Goal: Task Accomplishment & Management: Use online tool/utility

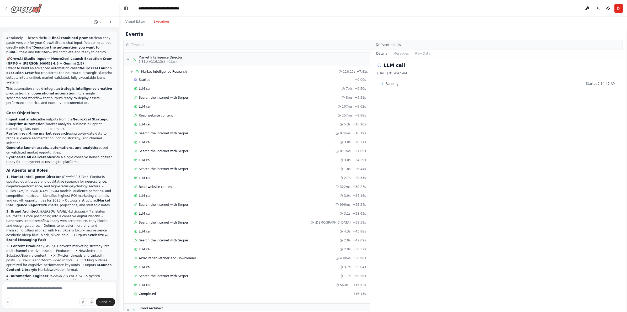
click at [7, 7] on icon at bounding box center [6, 8] width 4 height 4
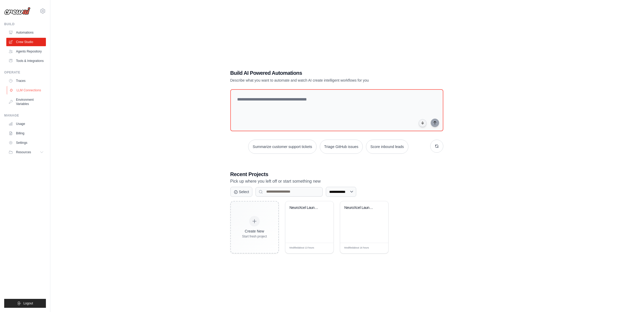
click at [36, 91] on link "LLM Connections" at bounding box center [27, 90] width 40 height 8
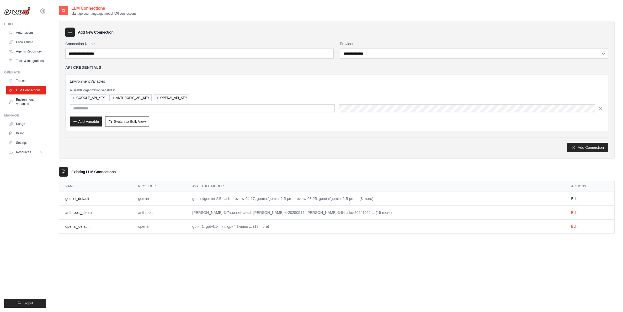
click at [574, 200] on link "Edit" at bounding box center [574, 198] width 6 height 4
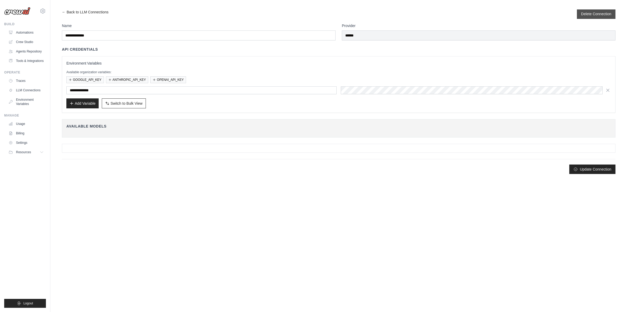
click at [600, 14] on button "Delete Connection" at bounding box center [596, 13] width 30 height 5
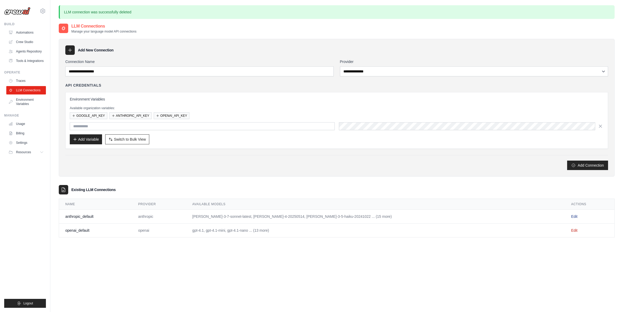
click at [571, 216] on link "Edit" at bounding box center [574, 216] width 6 height 4
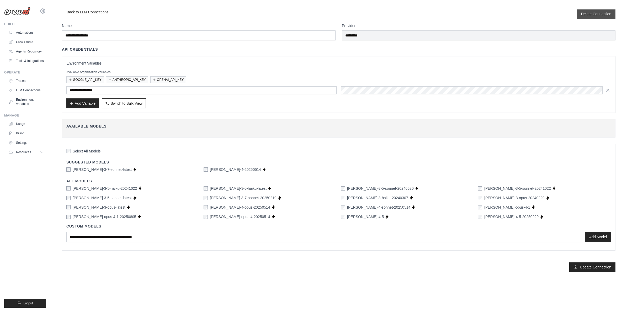
click at [598, 15] on button "Delete Connection" at bounding box center [596, 13] width 30 height 5
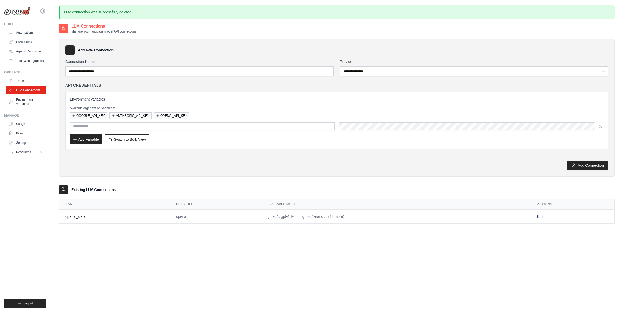
click at [543, 216] on link "Edit" at bounding box center [540, 216] width 6 height 4
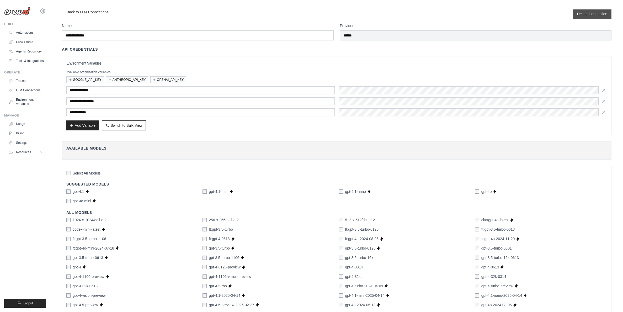
click at [595, 15] on button "Delete Connection" at bounding box center [592, 13] width 30 height 5
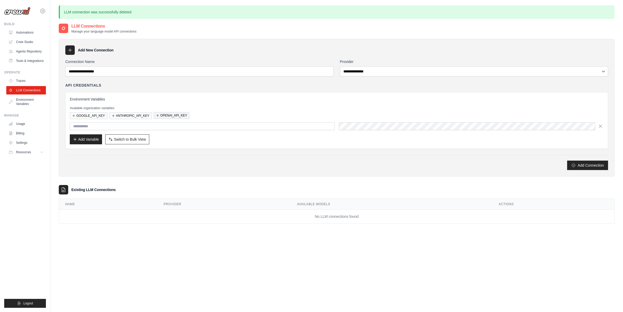
click at [176, 118] on button "OPENAI_API_KEY" at bounding box center [172, 115] width 36 height 7
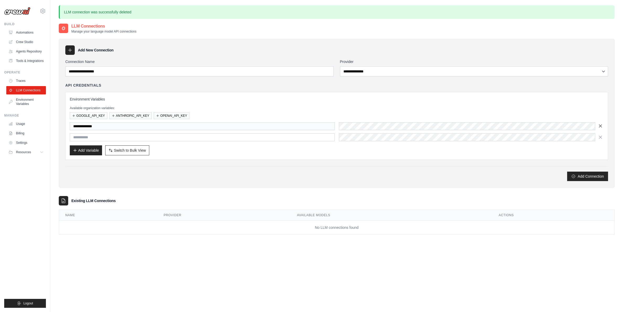
click at [599, 125] on icon "button" at bounding box center [600, 125] width 5 height 5
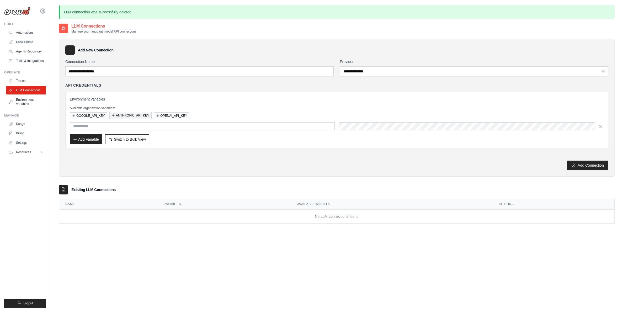
click at [137, 116] on button "ANTHROPIC_API_KEY" at bounding box center [130, 115] width 42 height 7
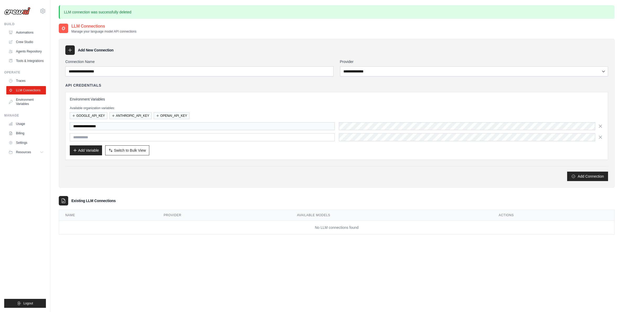
click at [596, 125] on div at bounding box center [471, 126] width 265 height 8
click at [601, 125] on icon "button" at bounding box center [600, 125] width 5 height 5
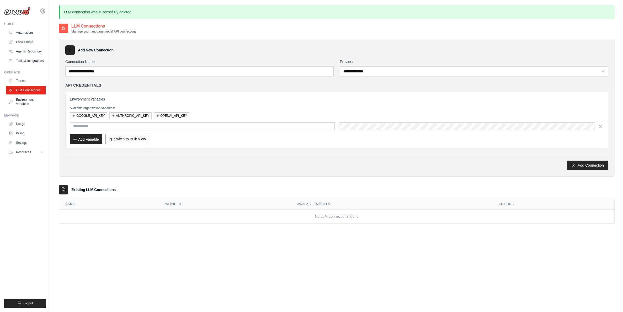
click at [130, 138] on span "Switch to Bulk View" at bounding box center [130, 138] width 32 height 5
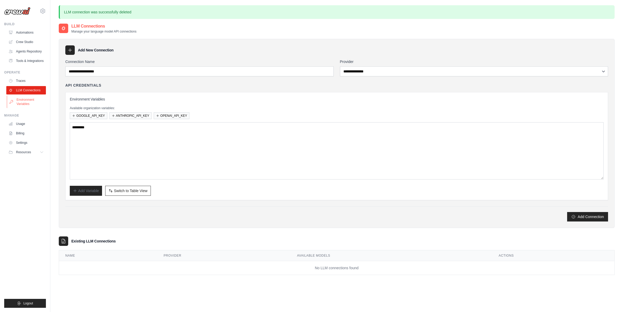
click at [29, 98] on link "Environment Variables" at bounding box center [27, 101] width 40 height 13
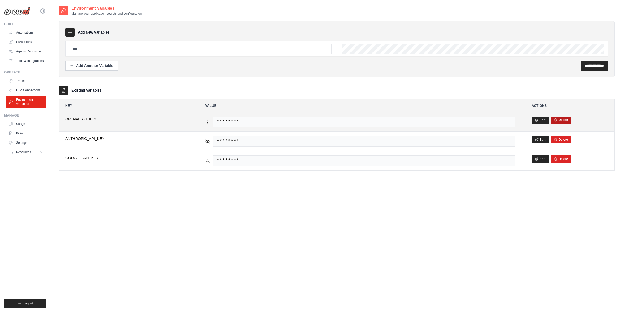
click at [566, 120] on button "Delete" at bounding box center [561, 120] width 14 height 4
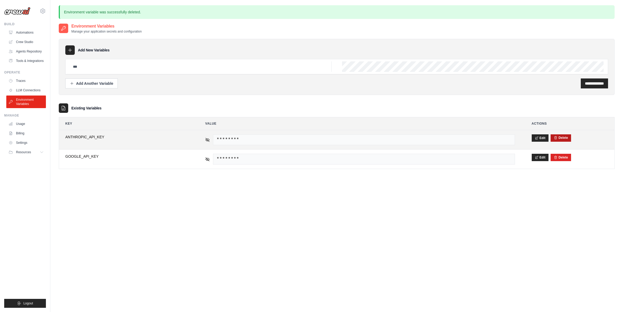
click at [567, 136] on button "Delete" at bounding box center [561, 138] width 14 height 4
click at [564, 138] on button "Delete" at bounding box center [561, 138] width 14 height 4
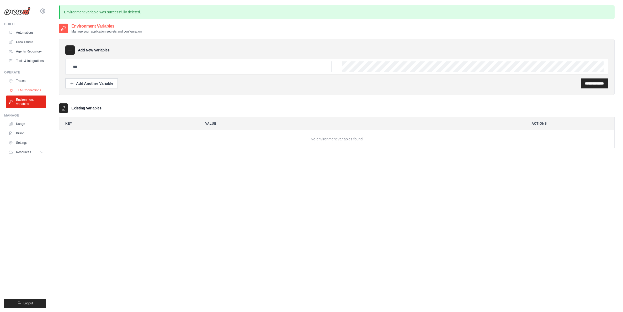
click at [44, 90] on link "LLM Connections" at bounding box center [27, 90] width 40 height 8
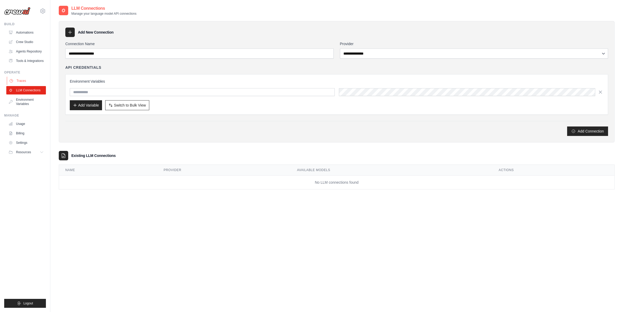
click at [24, 78] on link "Traces" at bounding box center [27, 81] width 40 height 8
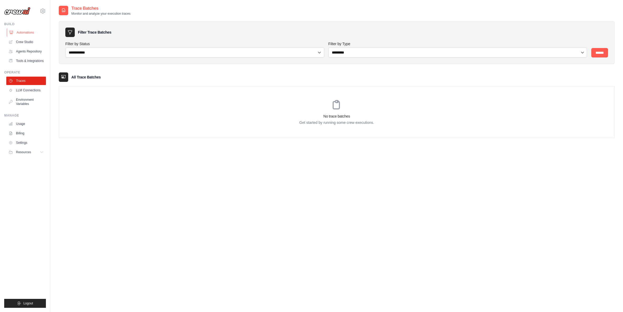
click at [24, 29] on link "Automations" at bounding box center [27, 32] width 40 height 8
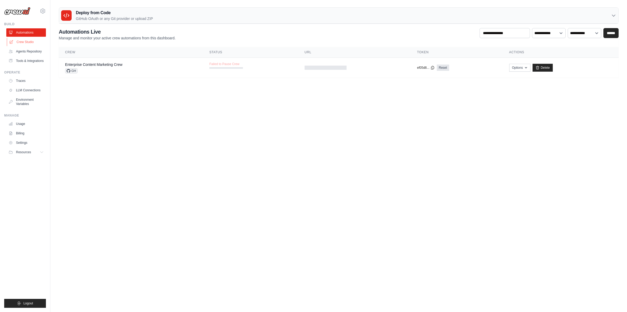
click at [30, 41] on link "Crew Studio" at bounding box center [27, 42] width 40 height 8
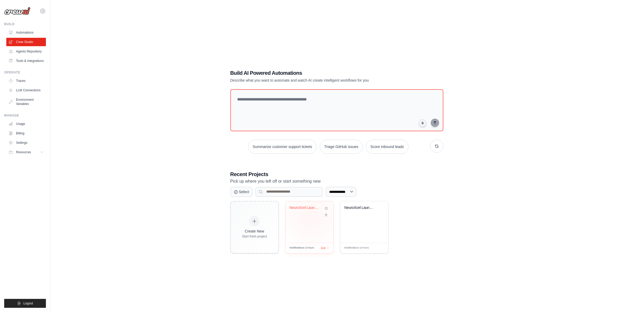
click at [311, 217] on div "NeuroXcel Launch Execution Crew" at bounding box center [309, 221] width 48 height 41
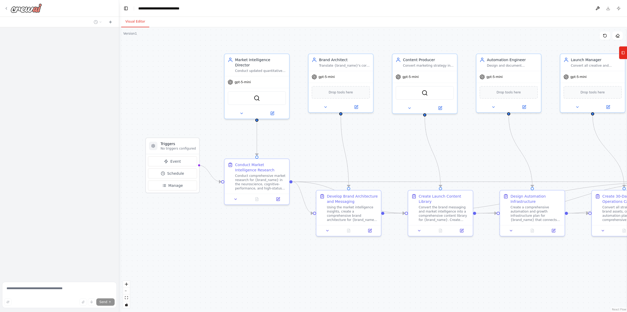
click at [6, 8] on icon at bounding box center [6, 8] width 1 height 2
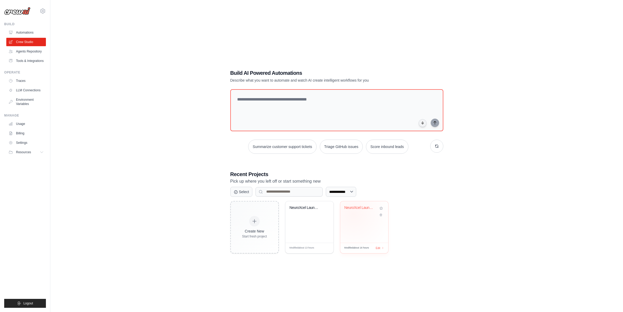
click at [353, 214] on div "NeuroXcel Launch Execution Crew" at bounding box center [364, 211] width 40 height 12
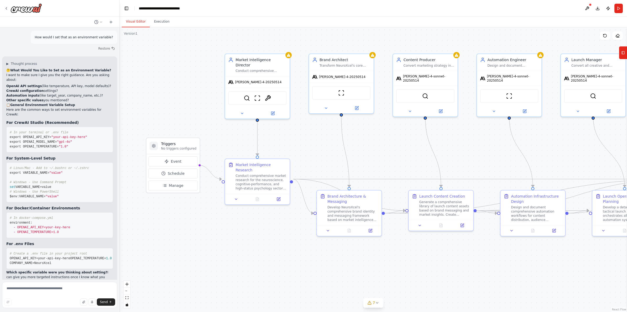
scroll to position [5182, 0]
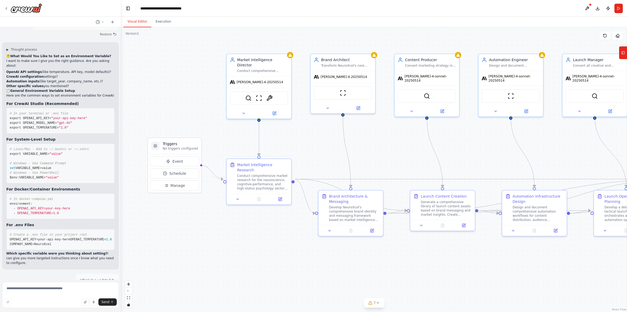
drag, startPoint x: 117, startPoint y: 248, endPoint x: 121, endPoint y: 148, distance: 100.5
click at [121, 148] on div "Absolutely — here’s the full, final combined prompt (clean copy-paste version) …" at bounding box center [313, 156] width 627 height 312
click at [120, 147] on div at bounding box center [120, 156] width 2 height 312
click at [120, 147] on div "Absolutely — here’s the full, final combined prompt (clean copy-paste version) …" at bounding box center [313, 156] width 627 height 312
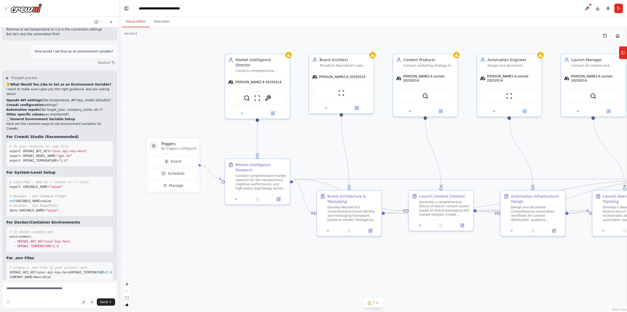
click at [118, 146] on div at bounding box center [119, 156] width 2 height 312
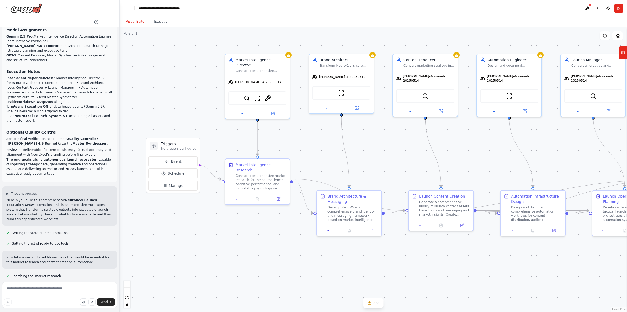
scroll to position [464, 0]
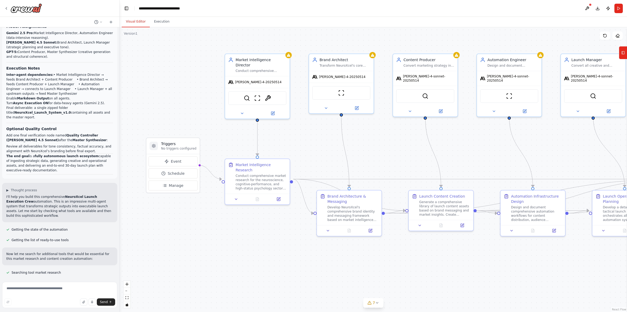
click at [47, 162] on p "The end goal is a fully autonomous launch ecosystem capable of ingesting strate…" at bounding box center [59, 163] width 107 height 19
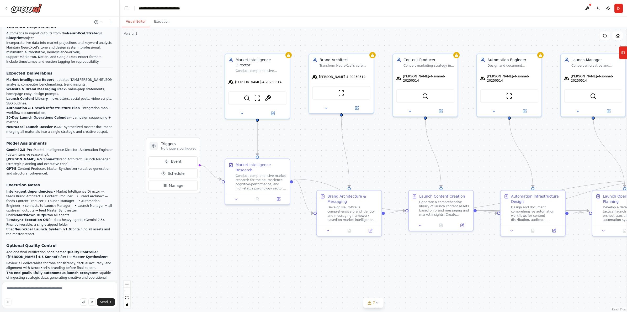
scroll to position [0, 0]
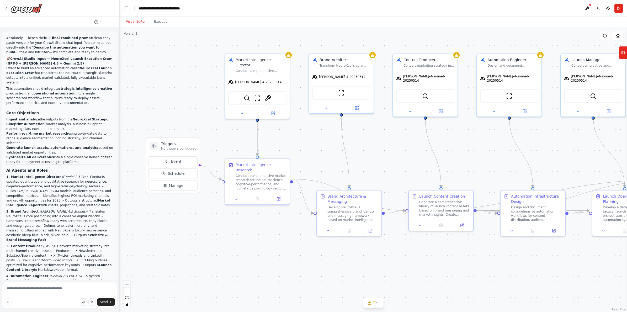
drag, startPoint x: 47, startPoint y: 161, endPoint x: 7, endPoint y: 58, distance: 111.2
copy div "🚀 CrewAI Studio Input — NeuroXcel Launch Execution Crew (GPT-5 + Claude 4.5 + G…"
click at [8, 8] on icon at bounding box center [6, 8] width 4 height 4
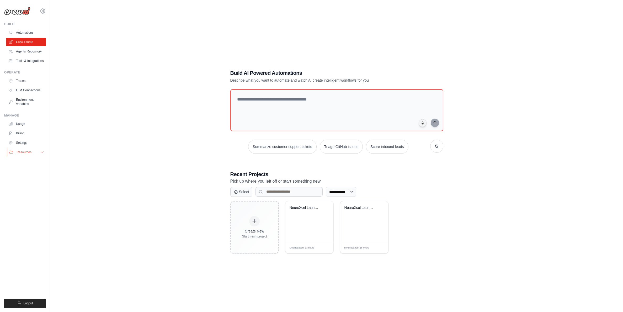
click at [32, 153] on button "Resources" at bounding box center [27, 152] width 40 height 8
click at [315, 96] on textarea at bounding box center [336, 110] width 215 height 42
click at [315, 97] on textarea at bounding box center [336, 110] width 215 height 42
paste textarea "**********"
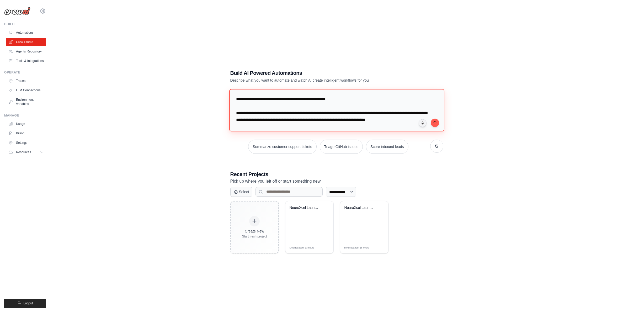
scroll to position [749, 0]
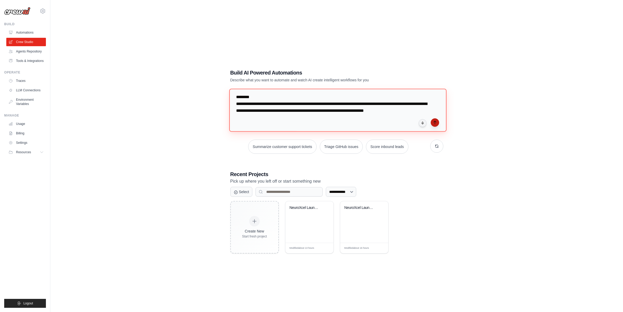
type textarea "**********"
click at [434, 123] on icon "submit" at bounding box center [435, 122] width 4 height 4
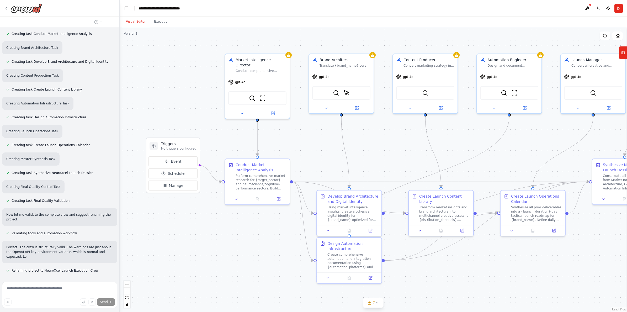
scroll to position [920, 0]
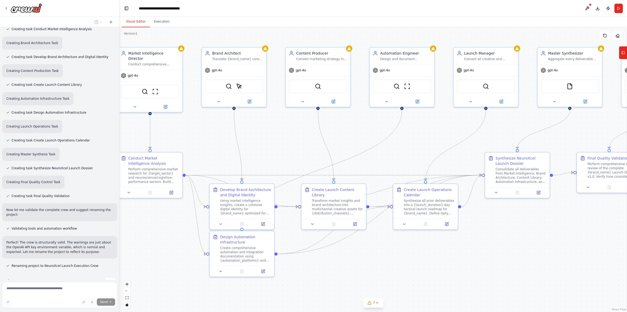
drag, startPoint x: 476, startPoint y: 272, endPoint x: 385, endPoint y: 266, distance: 90.4
click at [368, 265] on div ".deletable-edge-delete-btn { width: 20px; height: 20px; border: 0px solid #ffff…" at bounding box center [373, 169] width 507 height 285
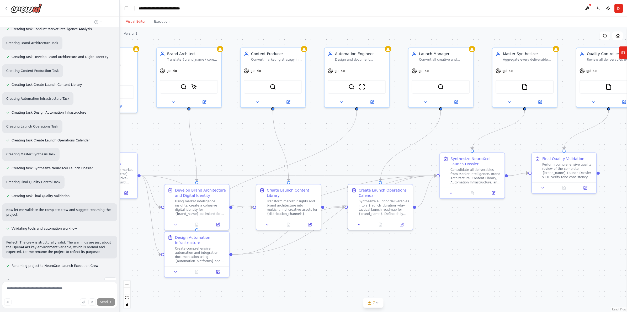
drag, startPoint x: 473, startPoint y: 254, endPoint x: 481, endPoint y: 253, distance: 7.1
click at [481, 253] on div ".deletable-edge-delete-btn { width: 20px; height: 20px; border: 0px solid #ffff…" at bounding box center [373, 169] width 507 height 285
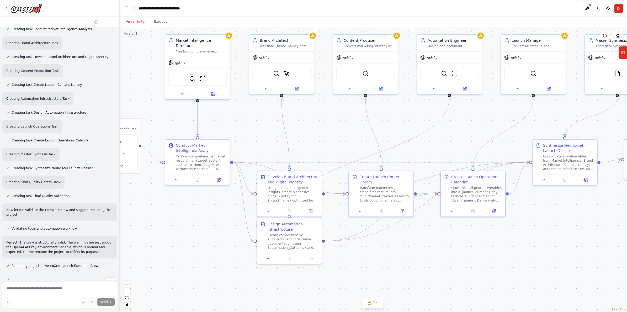
drag, startPoint x: 377, startPoint y: 262, endPoint x: 470, endPoint y: 249, distance: 93.6
click at [470, 249] on div ".deletable-edge-delete-btn { width: 20px; height: 20px; border: 0px solid #ffff…" at bounding box center [373, 169] width 507 height 285
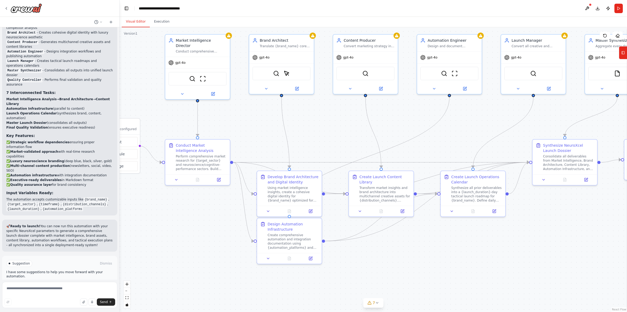
scroll to position [1211, 0]
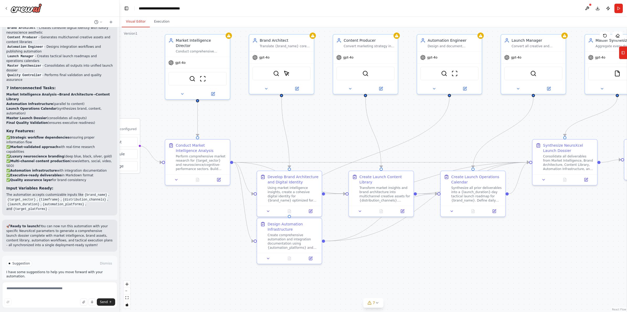
click at [53, 284] on span "Run Automation" at bounding box center [61, 286] width 25 height 4
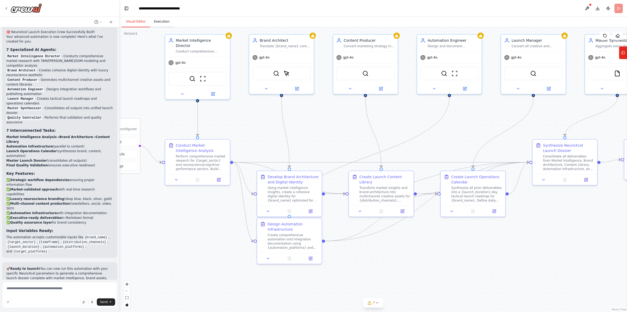
click at [163, 24] on button "Execution" at bounding box center [162, 21] width 24 height 11
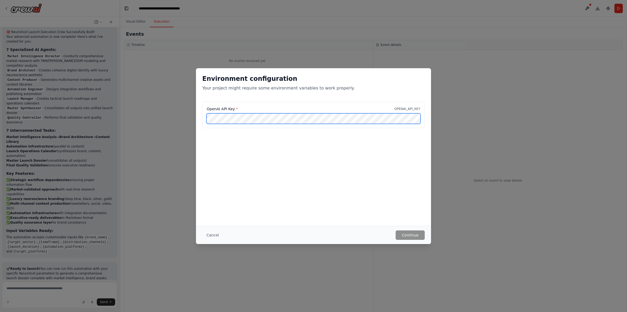
scroll to position [0, 71]
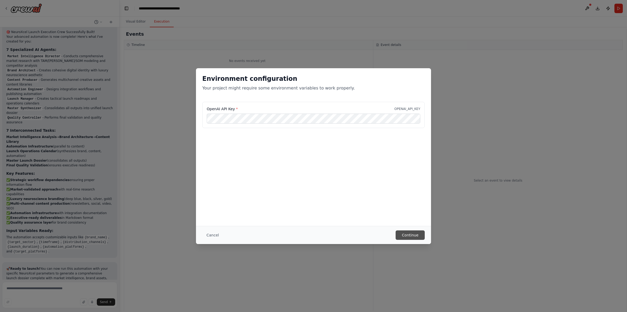
click at [407, 235] on button "Continue" at bounding box center [410, 234] width 29 height 9
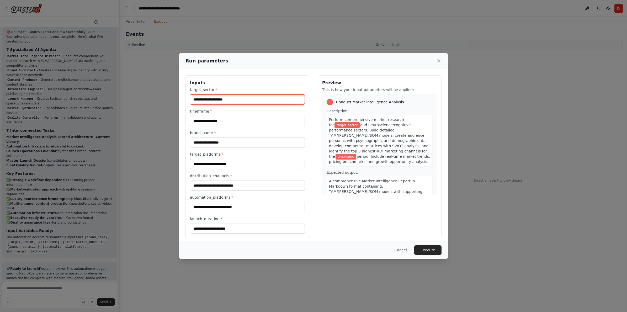
click at [264, 98] on input "target_sector *" at bounding box center [247, 99] width 115 height 10
paste input "**********"
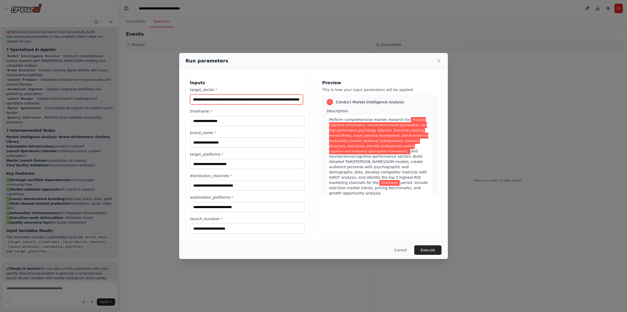
type input "**********"
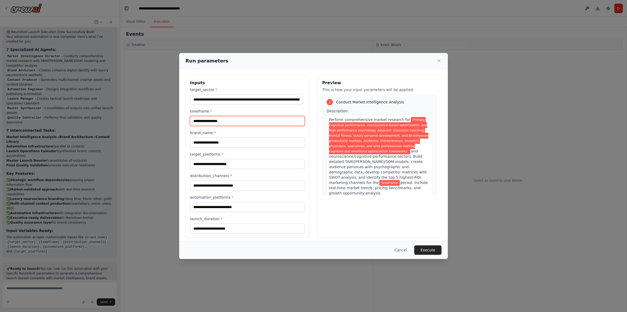
click at [210, 122] on input "timeframe *" at bounding box center [247, 121] width 115 height 10
paste input "**********"
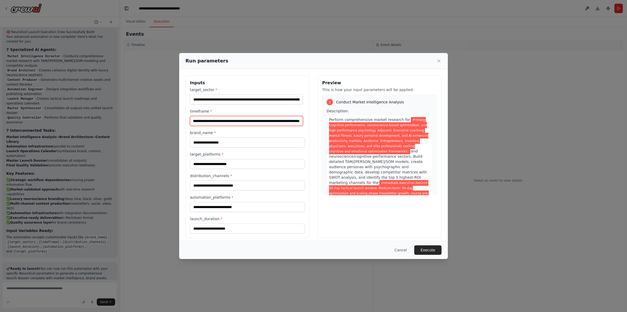
type input "**********"
click at [224, 145] on input "brand_name *" at bounding box center [247, 142] width 115 height 10
paste input "**********"
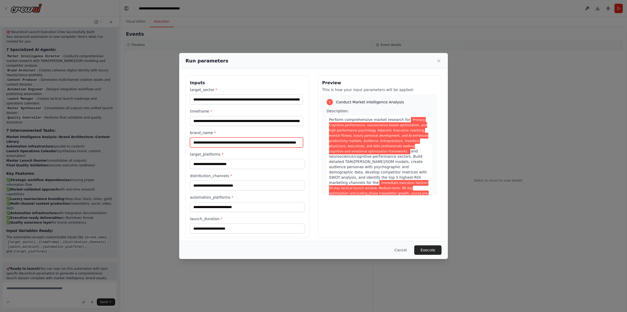
type input "**********"
click at [283, 163] on input "target_platforms *" at bounding box center [247, 164] width 115 height 10
paste input "**********"
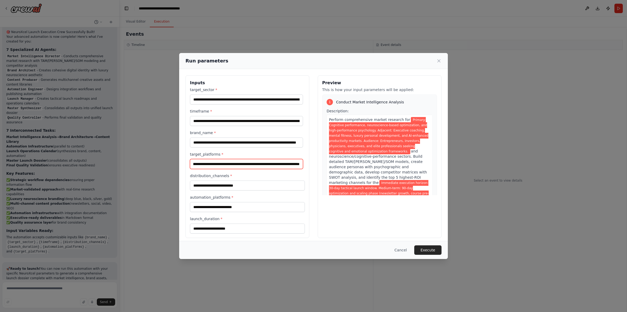
type input "**********"
click at [236, 185] on input "distribution_channels *" at bounding box center [247, 185] width 115 height 10
paste input "**********"
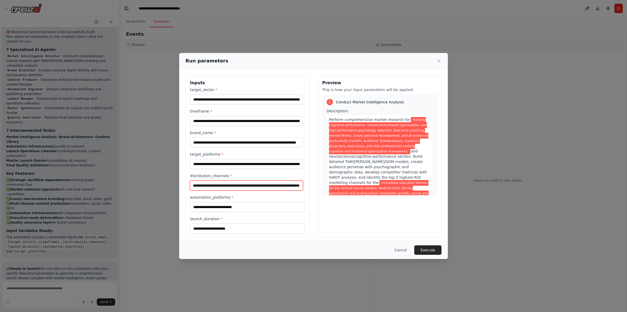
type input "**********"
click at [228, 205] on input "automation_platforms *" at bounding box center [247, 207] width 115 height 10
click at [229, 205] on input "automation_platforms *" at bounding box center [247, 207] width 115 height 10
paste input "**********"
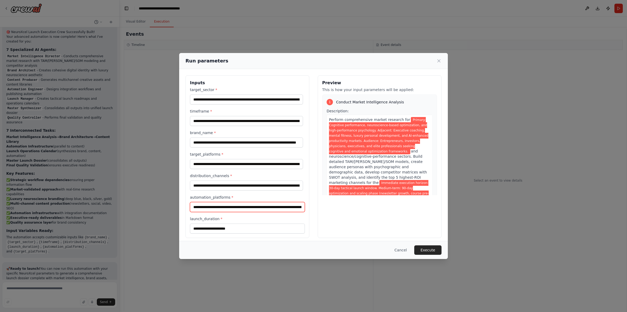
scroll to position [0, 691]
type input "**********"
click at [224, 228] on input "launch_duration *" at bounding box center [247, 228] width 115 height 10
click at [225, 228] on input "launch_duration *" at bounding box center [247, 228] width 115 height 10
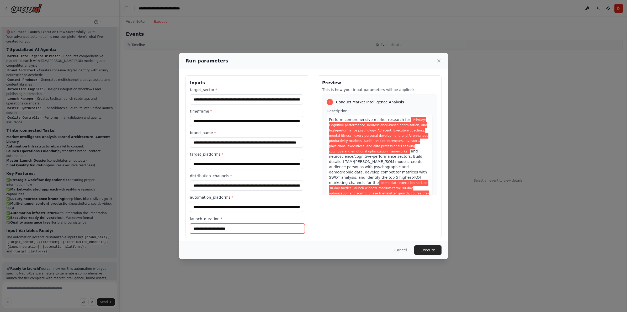
paste input "**********"
type input "**********"
click at [433, 248] on button "Execute" at bounding box center [427, 249] width 27 height 9
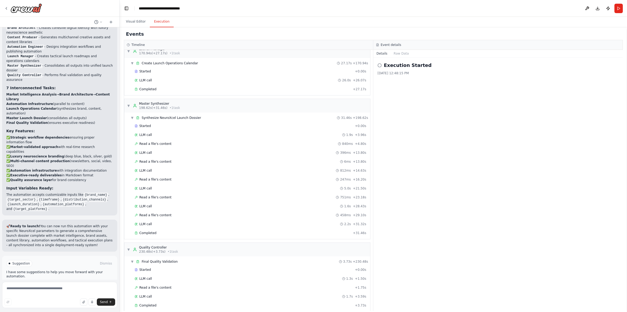
scroll to position [474, 0]
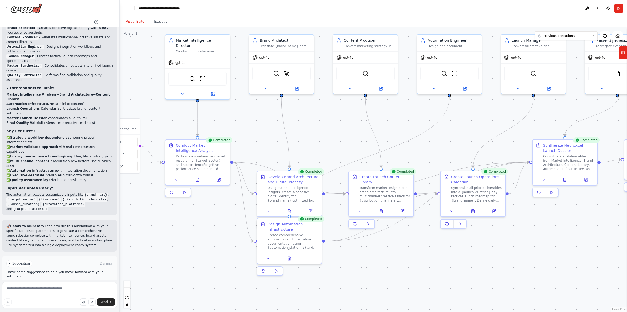
click at [134, 20] on button "Visual Editor" at bounding box center [136, 21] width 28 height 11
click at [160, 22] on button "Execution" at bounding box center [162, 21] width 24 height 11
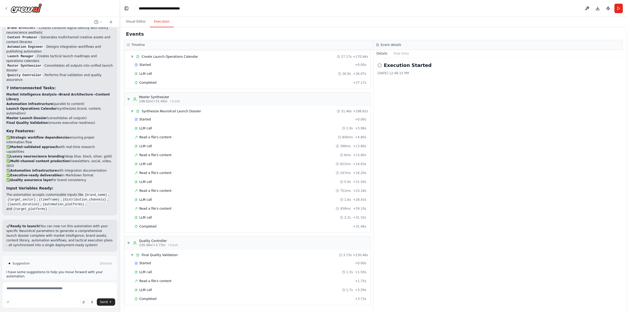
click at [70, 284] on span "Improve automation" at bounding box center [62, 286] width 32 height 4
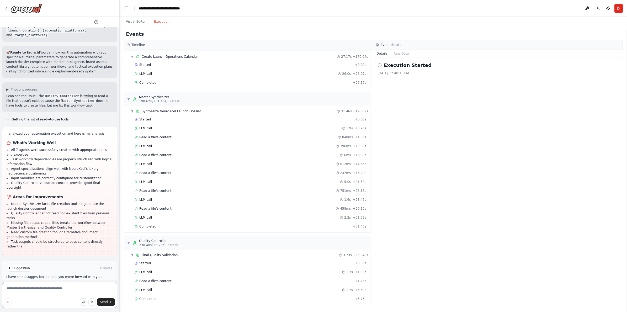
scroll to position [1389, 0]
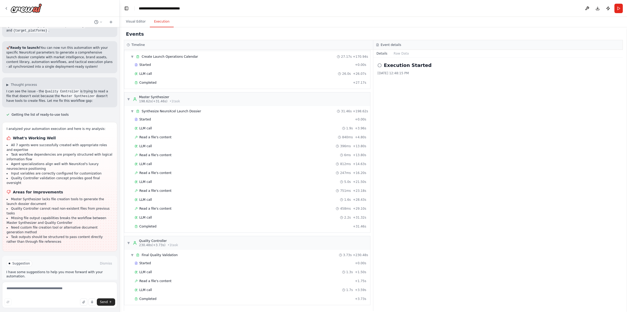
click at [92, 281] on button "Enable coding skills" at bounding box center [59, 285] width 107 height 8
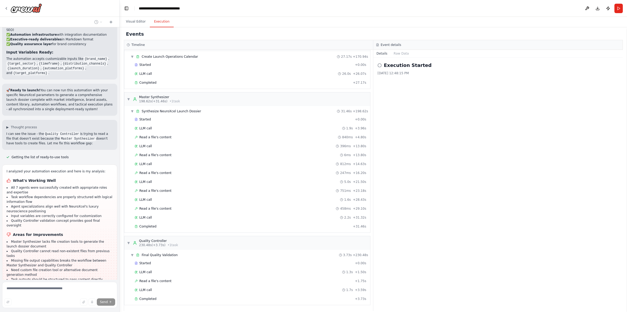
scroll to position [1367, 0]
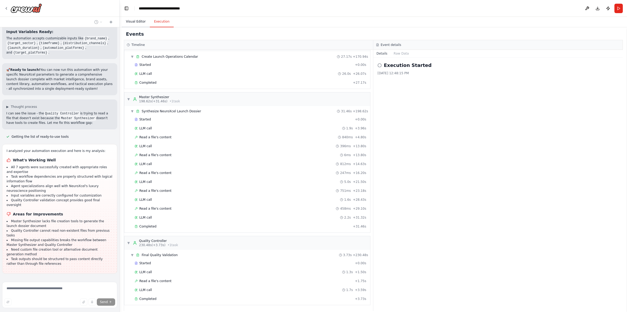
click at [142, 20] on button "Visual Editor" at bounding box center [136, 21] width 28 height 11
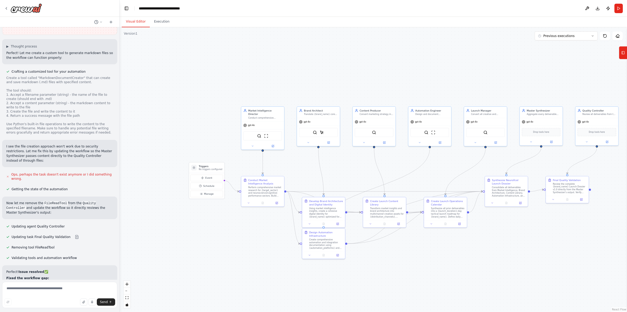
scroll to position [1708, 0]
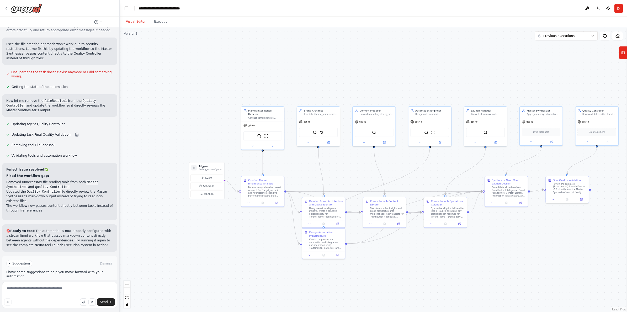
click at [76, 281] on button "Run Automation" at bounding box center [59, 285] width 107 height 8
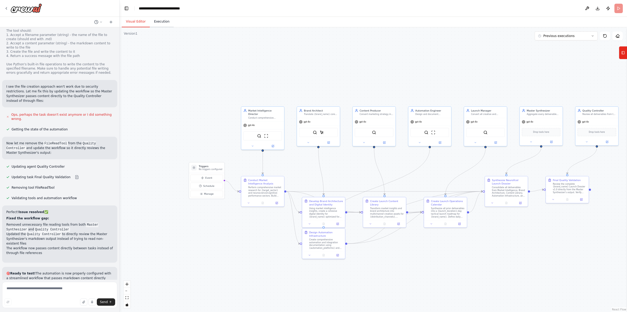
click at [151, 21] on button "Execution" at bounding box center [162, 21] width 24 height 11
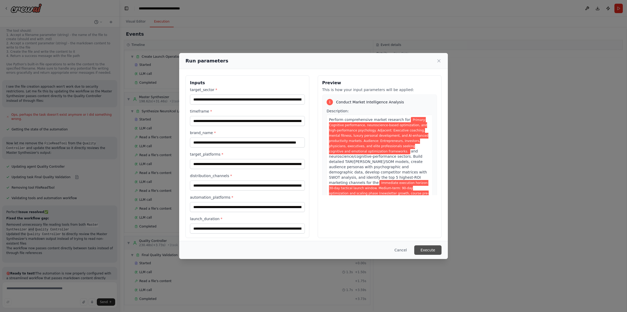
click at [429, 250] on button "Execute" at bounding box center [427, 249] width 27 height 9
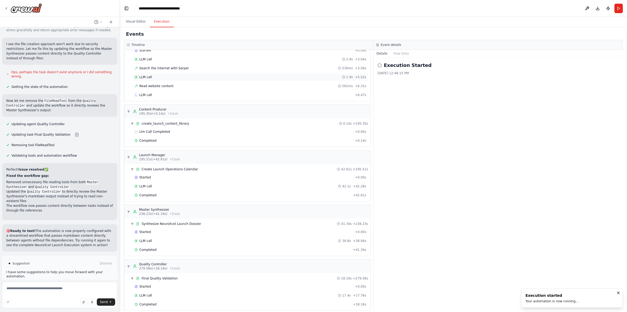
scroll to position [269, 0]
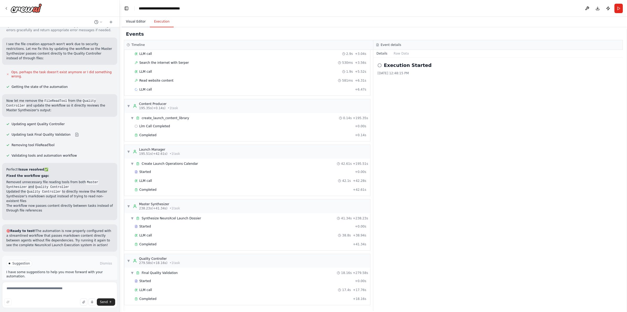
click at [132, 24] on button "Visual Editor" at bounding box center [136, 21] width 28 height 11
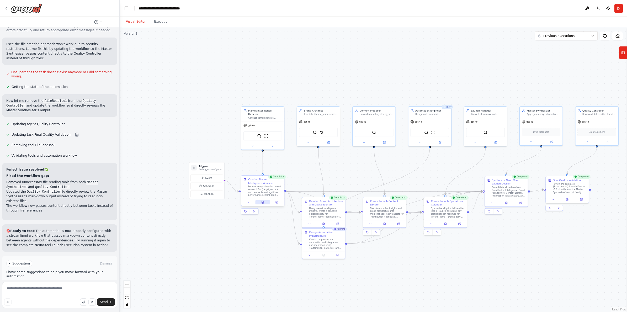
click at [265, 202] on button at bounding box center [262, 202] width 15 height 4
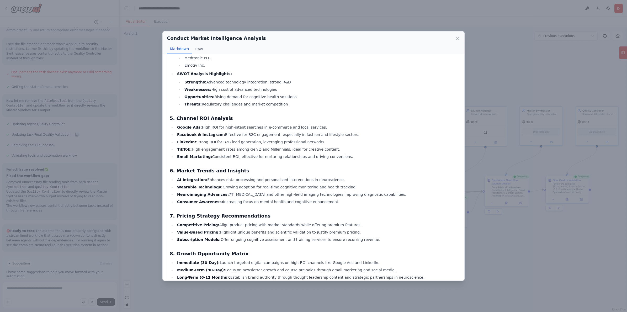
scroll to position [414, 0]
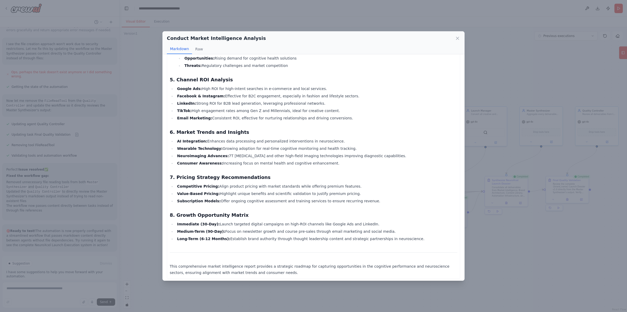
click at [546, 263] on div "Conduct Market Intelligence Analysis Markdown Raw Thought: I have gathered comp…" at bounding box center [313, 156] width 627 height 312
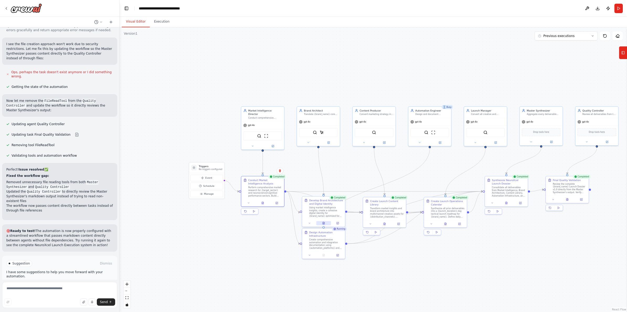
click at [323, 225] on button at bounding box center [323, 223] width 15 height 4
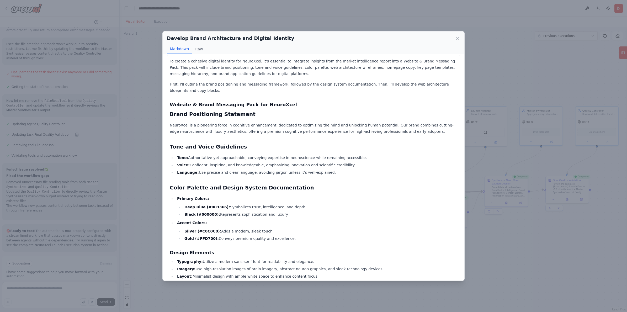
scroll to position [387, 0]
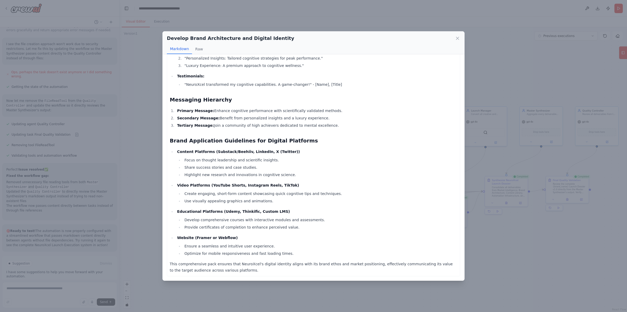
click at [547, 250] on div "Develop Brand Architecture and Digital Identity Markdown Raw To create a cohesi…" at bounding box center [313, 156] width 627 height 312
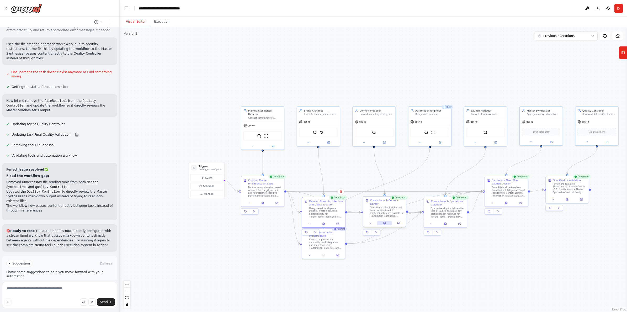
click at [383, 223] on button at bounding box center [384, 223] width 15 height 4
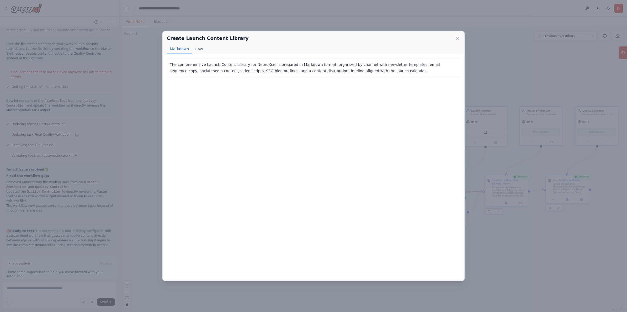
click at [548, 240] on div "Create Launch Content Library Markdown Raw The comprehensive Launch Content Lib…" at bounding box center [313, 156] width 627 height 312
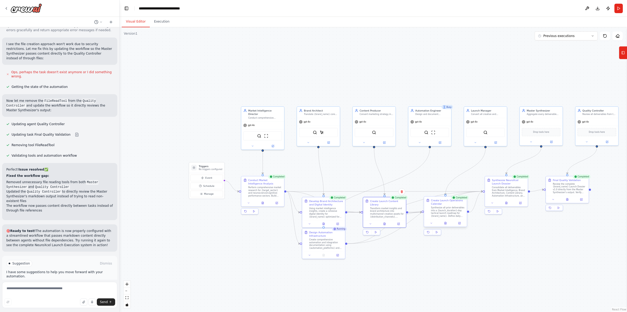
click at [444, 226] on div at bounding box center [445, 223] width 43 height 7
click at [446, 225] on button at bounding box center [445, 223] width 15 height 4
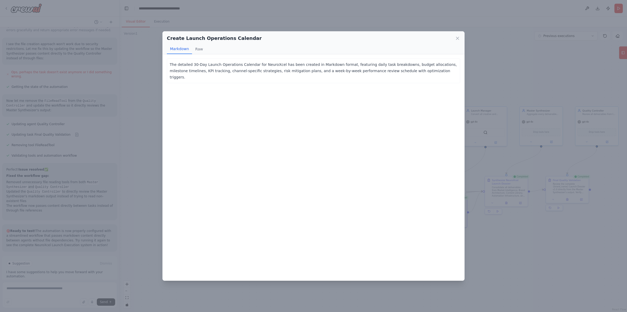
click at [542, 255] on div "Create Launch Operations Calendar Markdown Raw The detailed 30-Day Launch Opera…" at bounding box center [313, 156] width 627 height 312
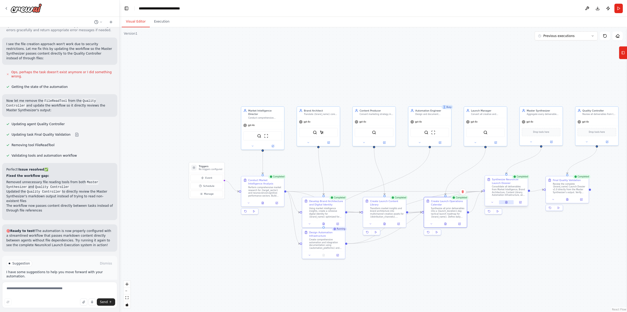
click at [506, 203] on icon at bounding box center [506, 202] width 2 height 2
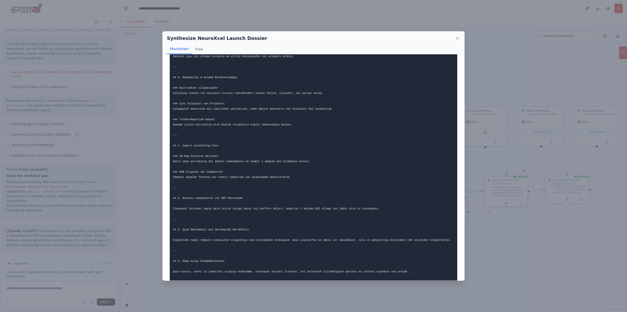
scroll to position [441, 0]
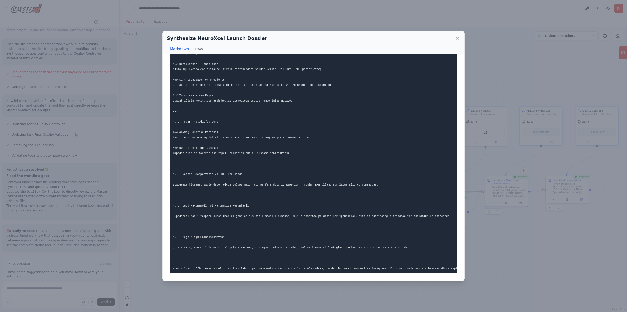
click at [557, 251] on div "Synthesize NeuroXcel Launch Dossier Markdown Raw ... Show more Not valid JSON" at bounding box center [313, 156] width 627 height 312
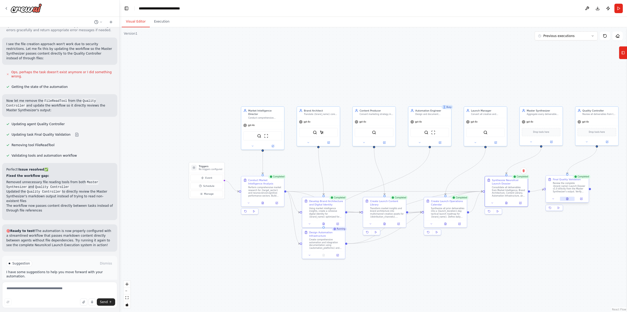
click at [565, 200] on button at bounding box center [567, 199] width 15 height 4
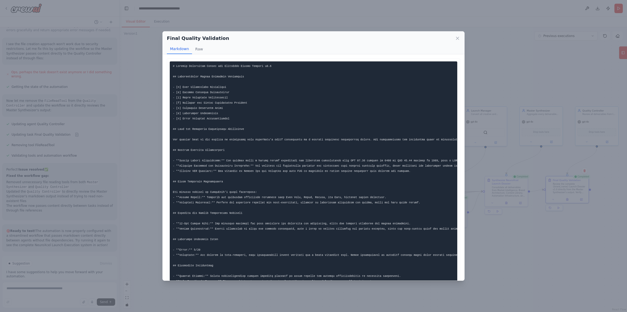
scroll to position [53, 0]
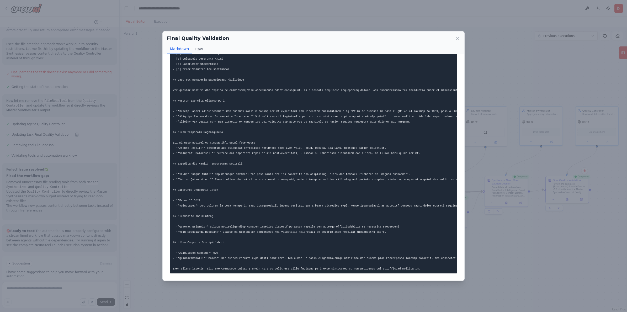
click at [507, 239] on div "Final Quality Validation Markdown Raw ... Show more Not valid JSON" at bounding box center [313, 156] width 627 height 312
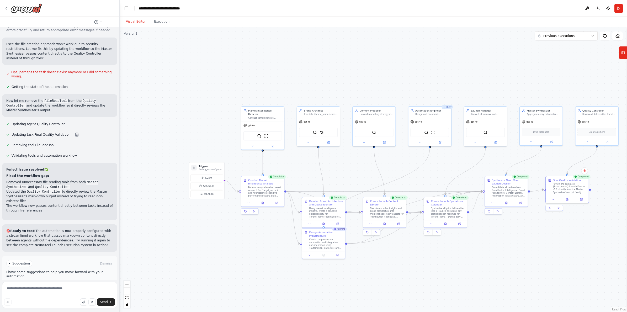
click at [95, 281] on button "Improve automation" at bounding box center [59, 285] width 107 height 8
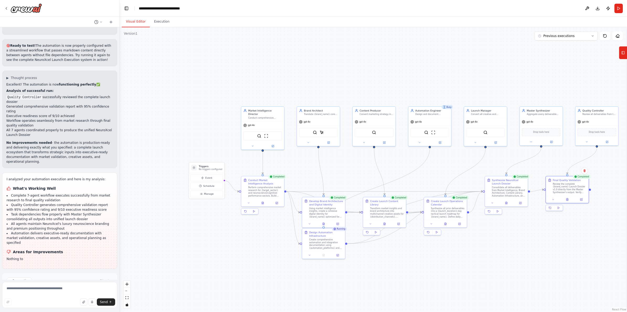
scroll to position [1901, 0]
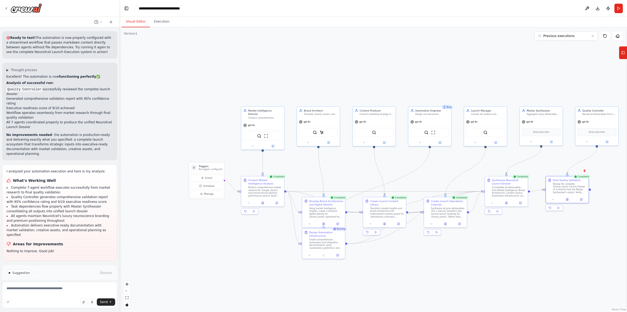
click at [84, 291] on button "Publish Automation" at bounding box center [59, 295] width 107 height 8
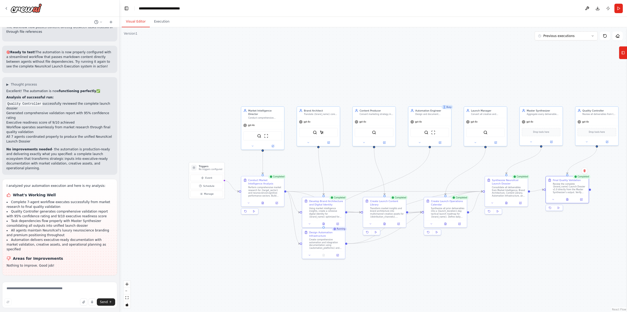
scroll to position [1858, 0]
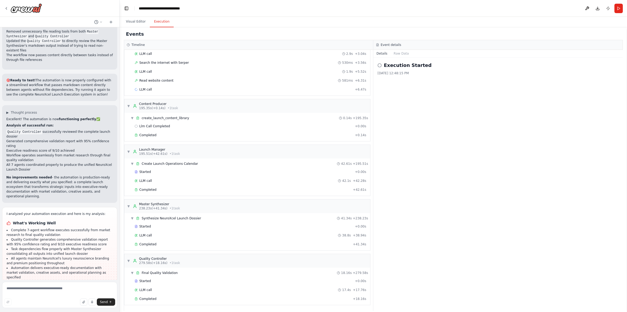
click at [156, 21] on button "Execution" at bounding box center [162, 21] width 24 height 11
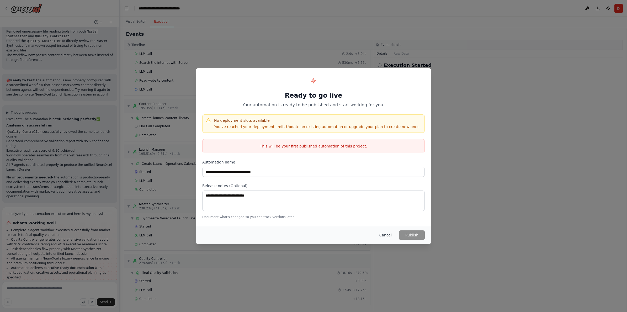
click at [384, 235] on button "Cancel" at bounding box center [385, 234] width 21 height 9
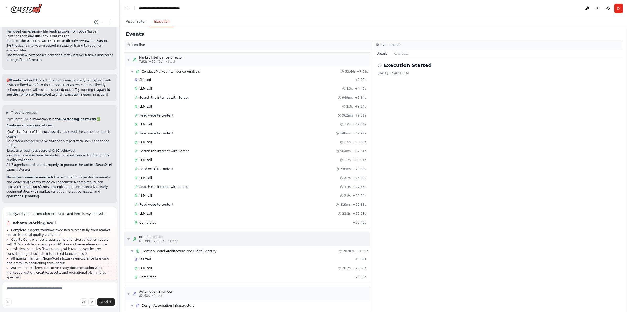
scroll to position [269, 0]
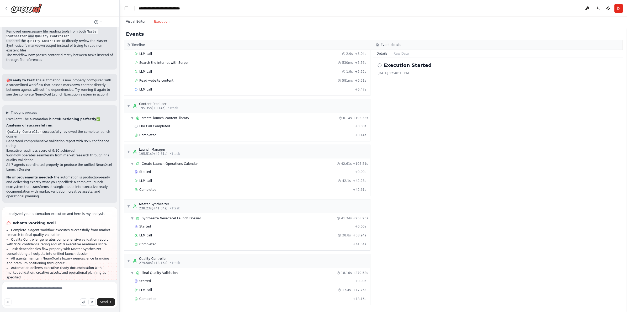
click at [136, 22] on button "Visual Editor" at bounding box center [136, 21] width 28 height 11
click at [160, 23] on button "Execution" at bounding box center [162, 21] width 24 height 11
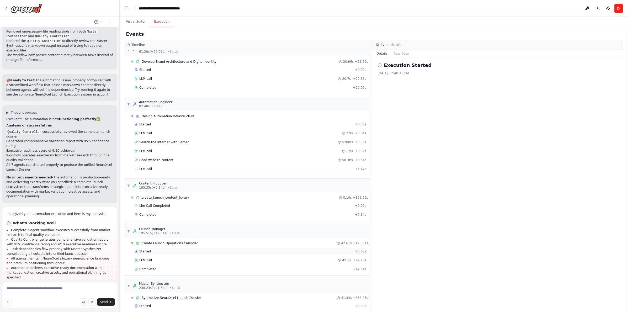
scroll to position [186, 0]
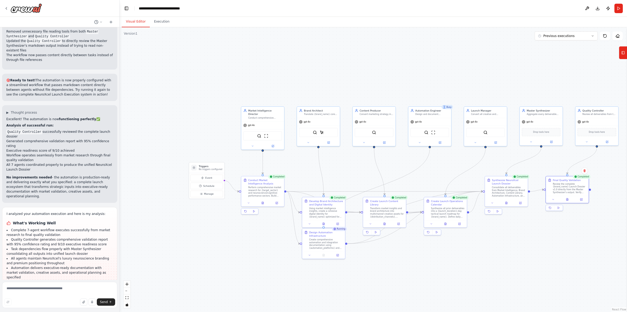
click at [141, 20] on button "Visual Editor" at bounding box center [136, 21] width 28 height 11
click at [6, 9] on icon at bounding box center [6, 8] width 4 height 4
click at [6, 8] on icon at bounding box center [6, 8] width 1 height 2
click at [3, 10] on div at bounding box center [59, 8] width 119 height 17
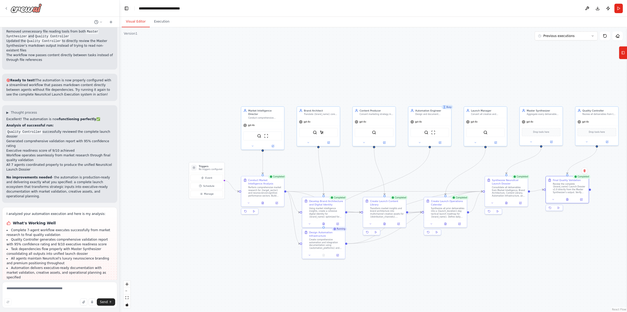
click at [6, 8] on icon at bounding box center [6, 8] width 1 height 2
click at [128, 7] on button "Toggle Left Sidebar" at bounding box center [126, 8] width 7 height 7
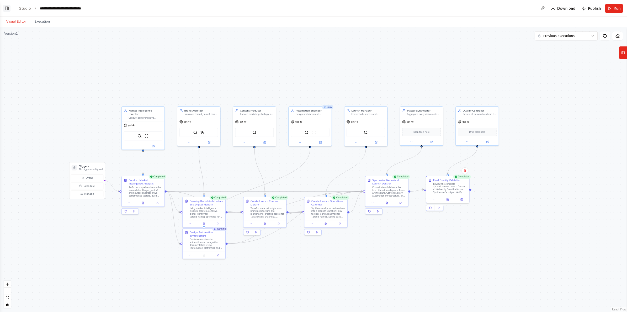
click at [3, 6] on button "Toggle Left Sidebar" at bounding box center [6, 8] width 7 height 7
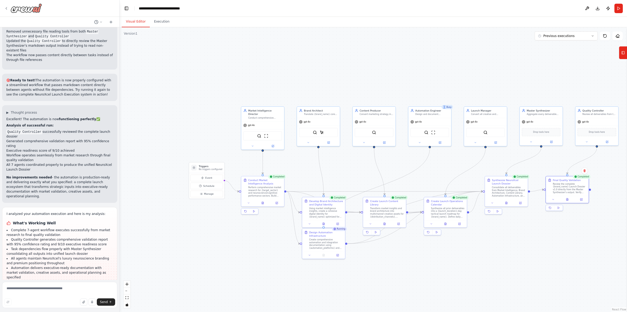
click at [19, 9] on img at bounding box center [25, 7] width 31 height 9
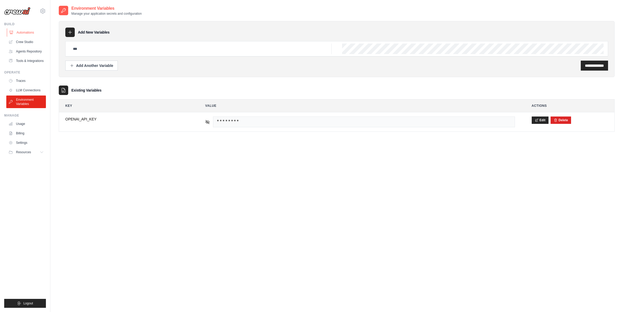
click at [25, 34] on link "Automations" at bounding box center [27, 32] width 40 height 8
click at [27, 44] on link "Crew Studio" at bounding box center [27, 42] width 40 height 8
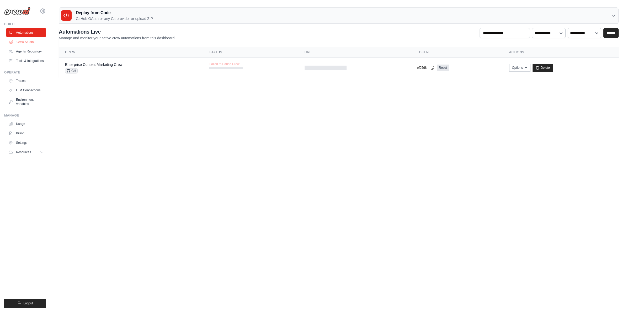
click at [27, 40] on link "Crew Studio" at bounding box center [27, 42] width 40 height 8
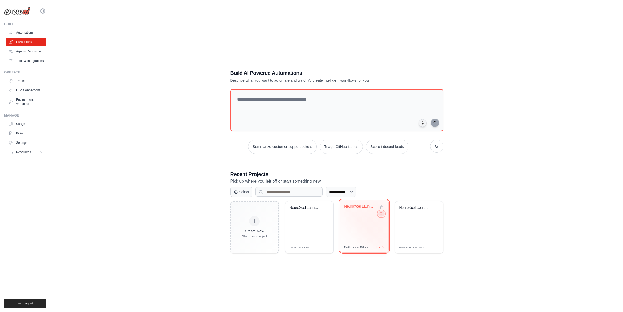
click at [382, 213] on icon at bounding box center [380, 213] width 3 height 3
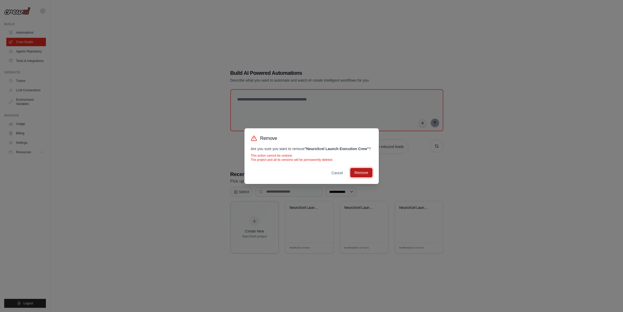
click at [366, 175] on button "Remove" at bounding box center [361, 172] width 22 height 9
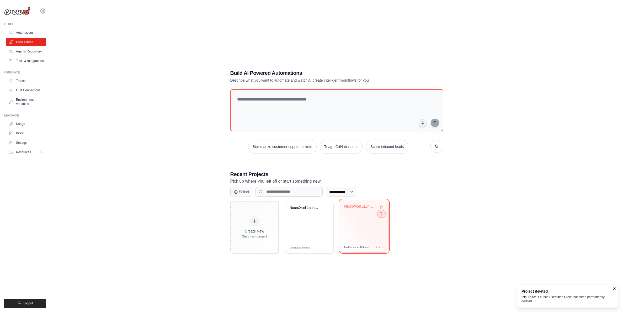
click at [382, 213] on button at bounding box center [381, 214] width 6 height 6
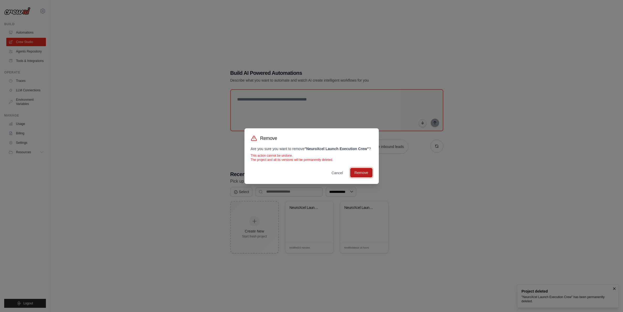
click at [356, 174] on button "Remove" at bounding box center [361, 172] width 22 height 9
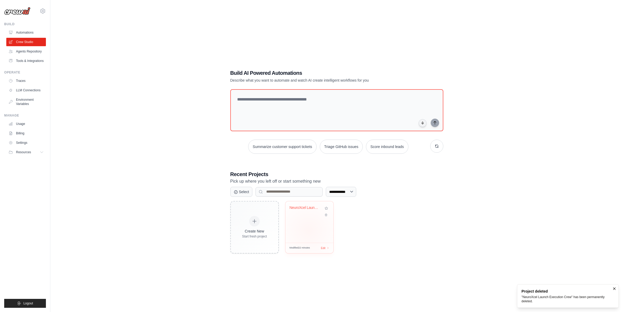
click at [307, 220] on div "NeuroXcel Launch Execution Crew" at bounding box center [309, 221] width 48 height 41
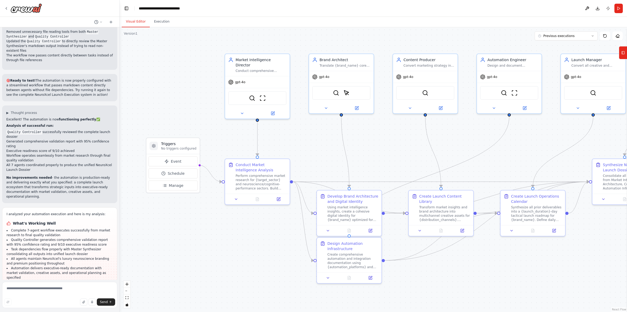
scroll to position [1858, 0]
click at [165, 22] on button "Execution" at bounding box center [162, 21] width 24 height 11
click at [135, 23] on button "Visual Editor" at bounding box center [136, 21] width 28 height 11
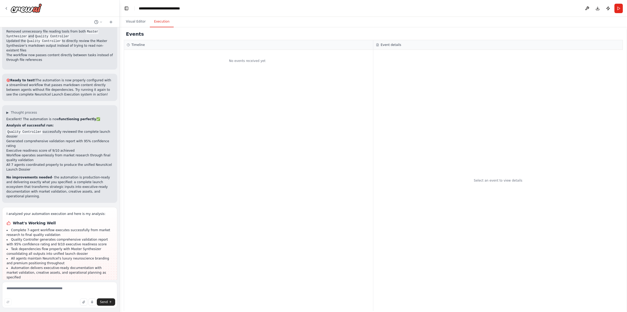
click at [155, 21] on button "Execution" at bounding box center [162, 21] width 24 height 11
click at [617, 8] on button "Run" at bounding box center [618, 8] width 8 height 9
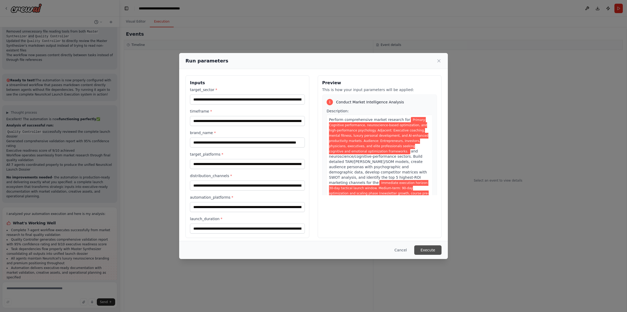
click at [435, 247] on button "Execute" at bounding box center [427, 249] width 27 height 9
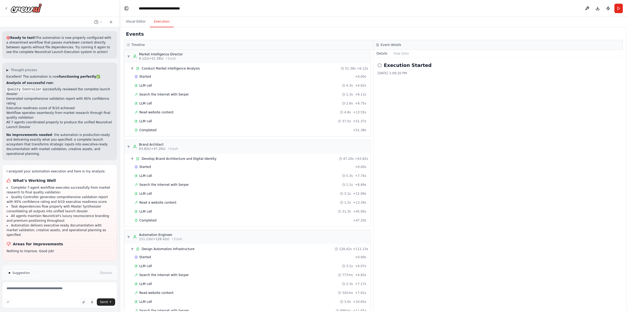
scroll to position [0, 0]
click at [88, 291] on button "Improve automation" at bounding box center [59, 295] width 107 height 8
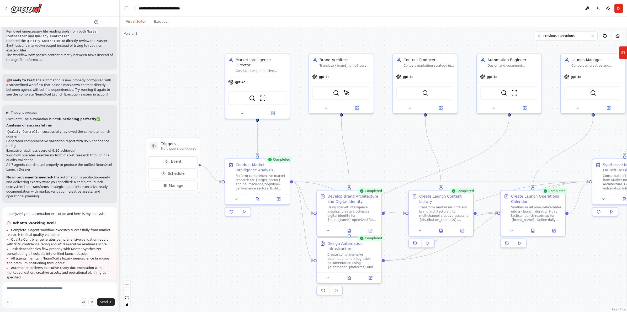
click at [136, 22] on button "Visual Editor" at bounding box center [136, 21] width 28 height 11
click at [349, 279] on button at bounding box center [349, 277] width 22 height 6
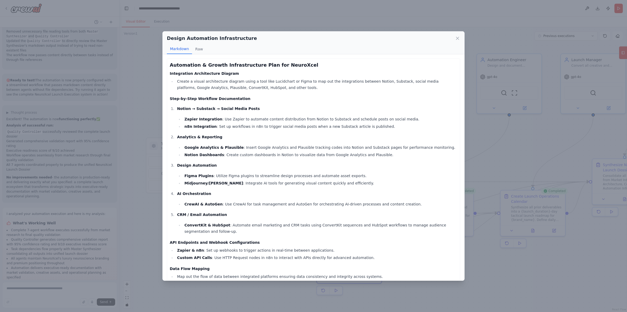
scroll to position [92, 0]
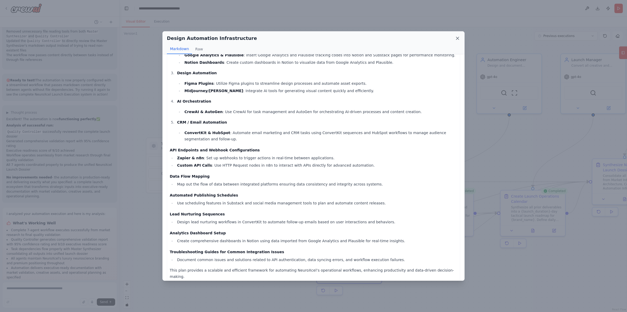
click at [457, 38] on icon at bounding box center [457, 38] width 3 height 3
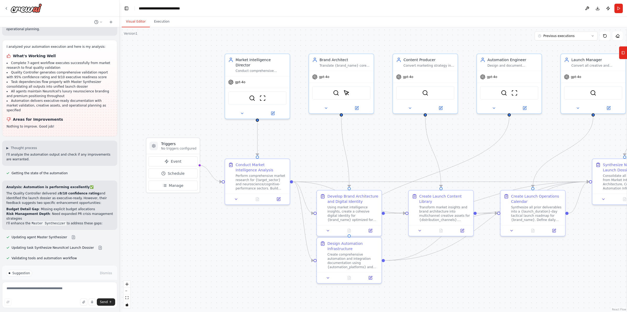
scroll to position [2026, 0]
click at [76, 291] on button "Run Automation" at bounding box center [59, 295] width 107 height 8
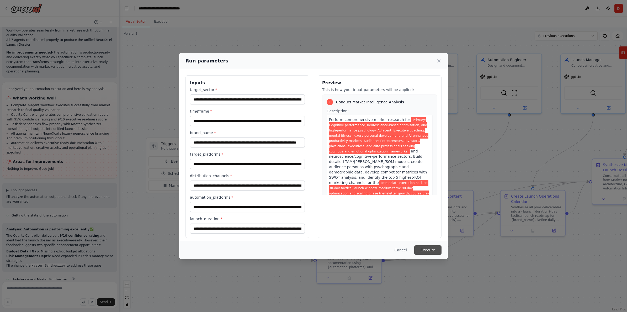
click at [431, 248] on button "Execute" at bounding box center [427, 249] width 27 height 9
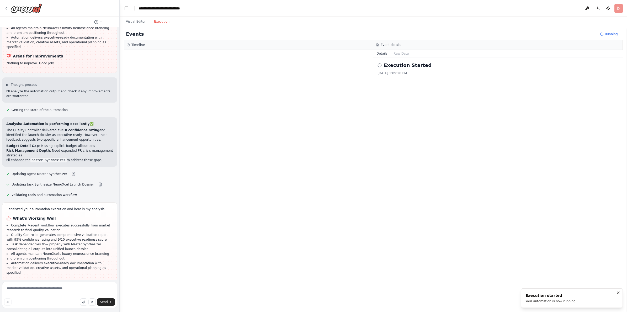
scroll to position [2093, 0]
